Goal: Navigation & Orientation: Find specific page/section

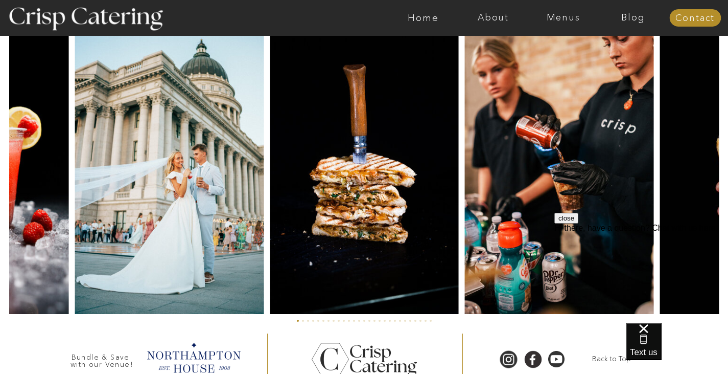
scroll to position [2448, 0]
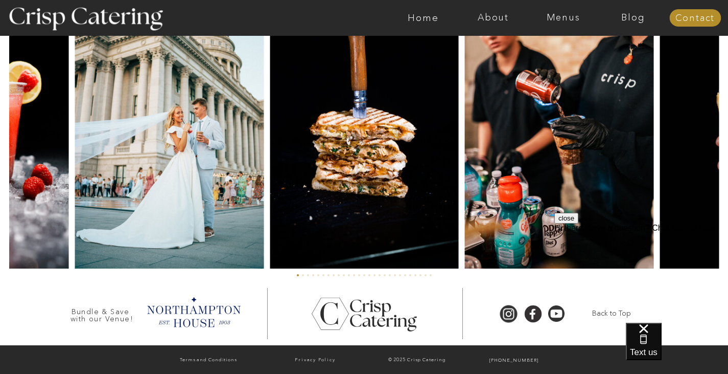
click at [579, 223] on button "close" at bounding box center [567, 218] width 24 height 11
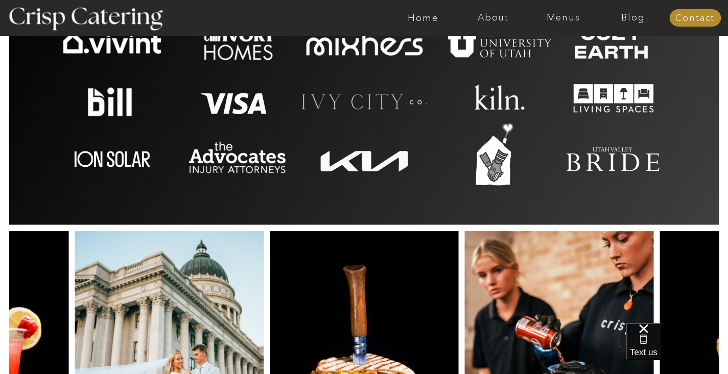
scroll to position [2192, 0]
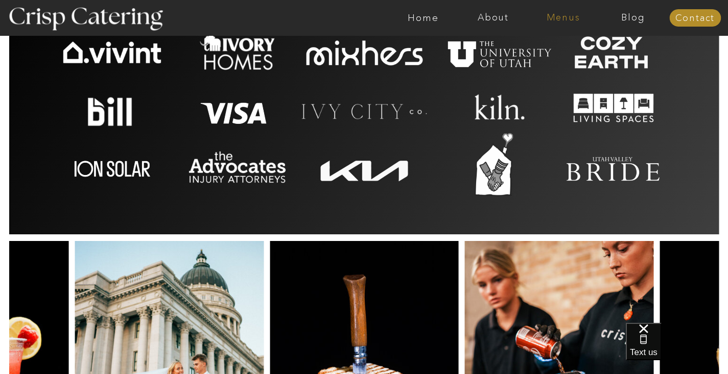
click at [557, 15] on nav "Menus" at bounding box center [564, 18] width 70 height 10
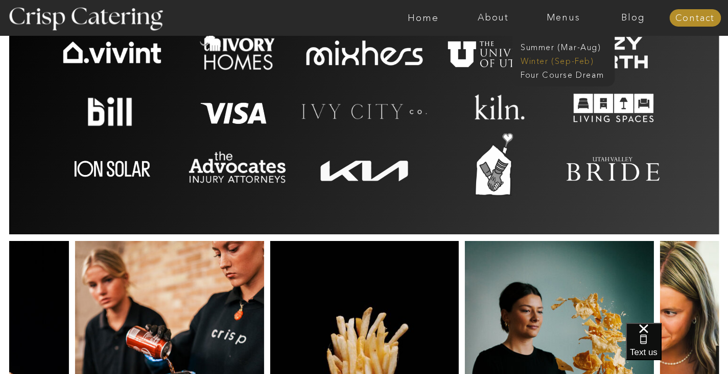
click at [551, 56] on nav "Winter (Sep-Feb)" at bounding box center [563, 60] width 84 height 10
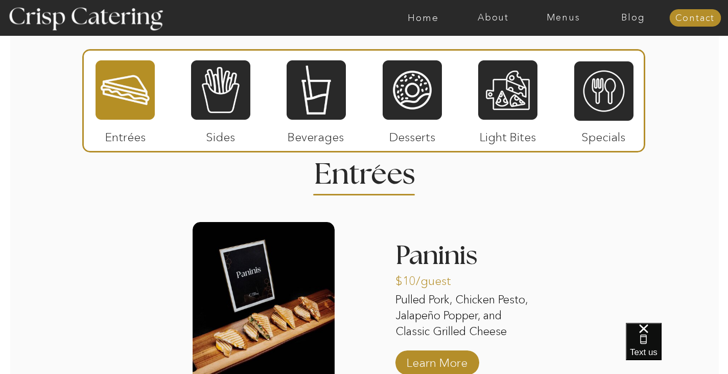
scroll to position [1100, 0]
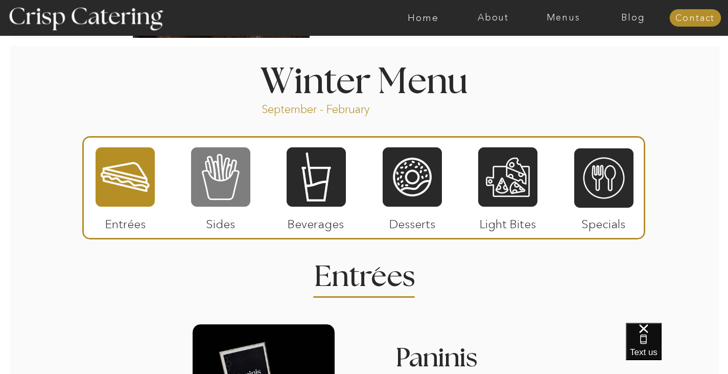
click at [225, 182] on div at bounding box center [220, 176] width 59 height 61
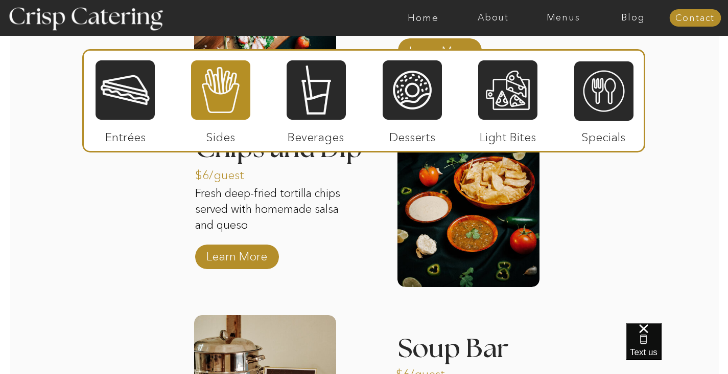
scroll to position [1458, 0]
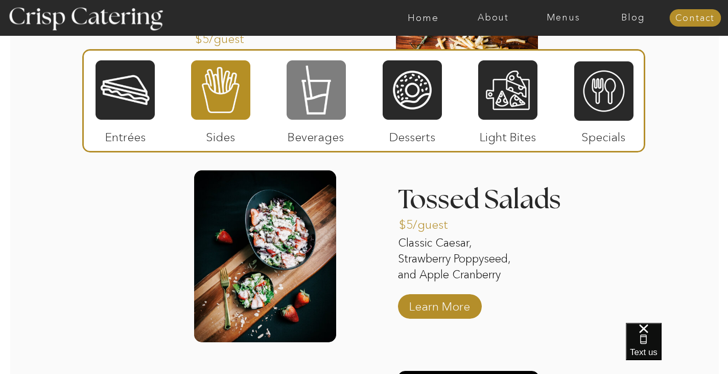
click at [323, 84] on div at bounding box center [316, 89] width 59 height 61
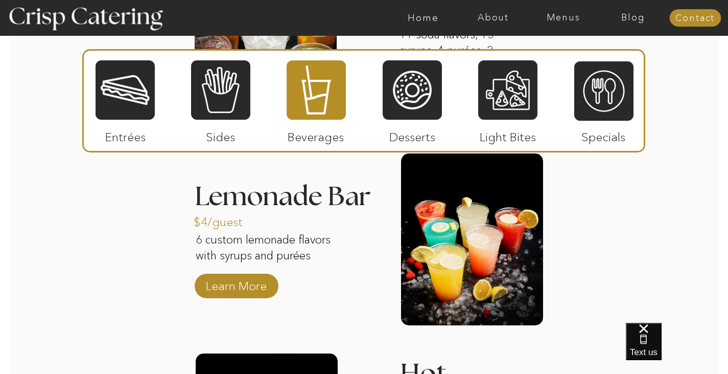
scroll to position [1305, 0]
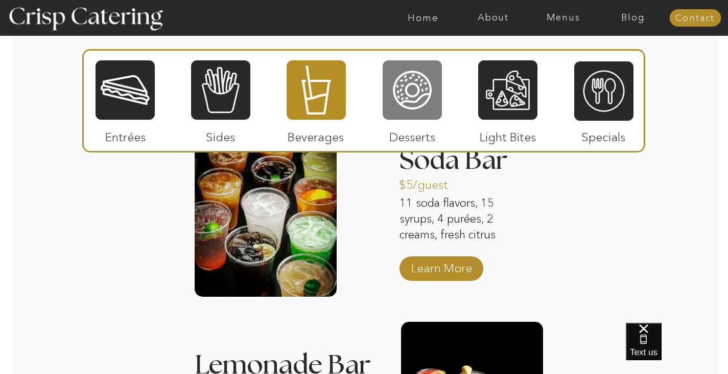
click at [413, 82] on div at bounding box center [412, 89] width 59 height 61
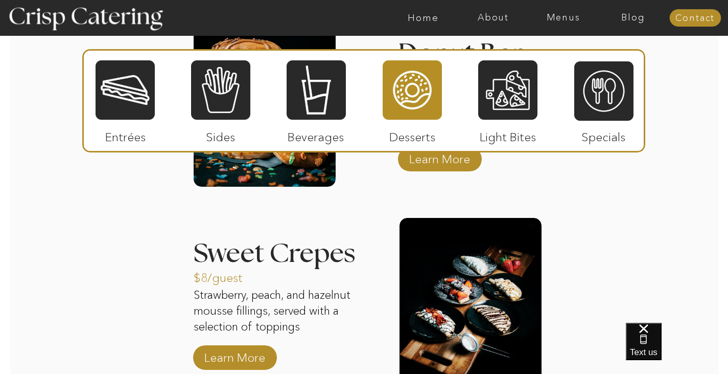
scroll to position [1340, 0]
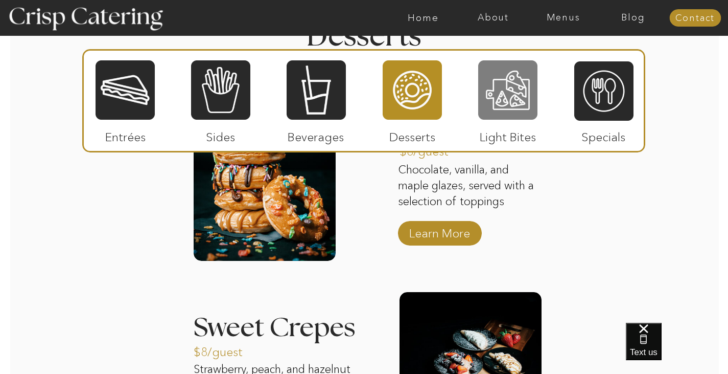
click at [515, 89] on div at bounding box center [507, 89] width 59 height 61
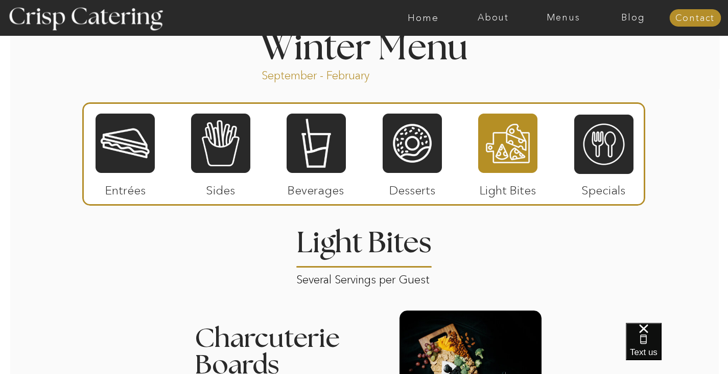
scroll to position [1136, 0]
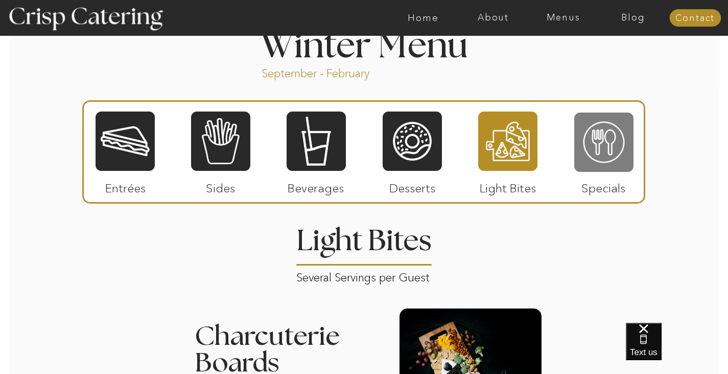
click at [605, 146] on div at bounding box center [604, 141] width 59 height 61
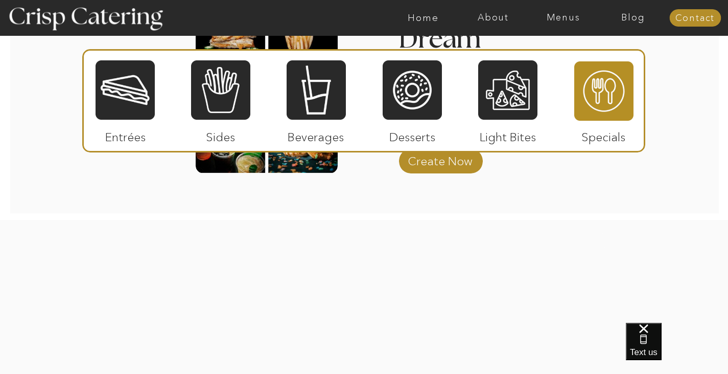
scroll to position [1529, 0]
